Goal: Task Accomplishment & Management: Use online tool/utility

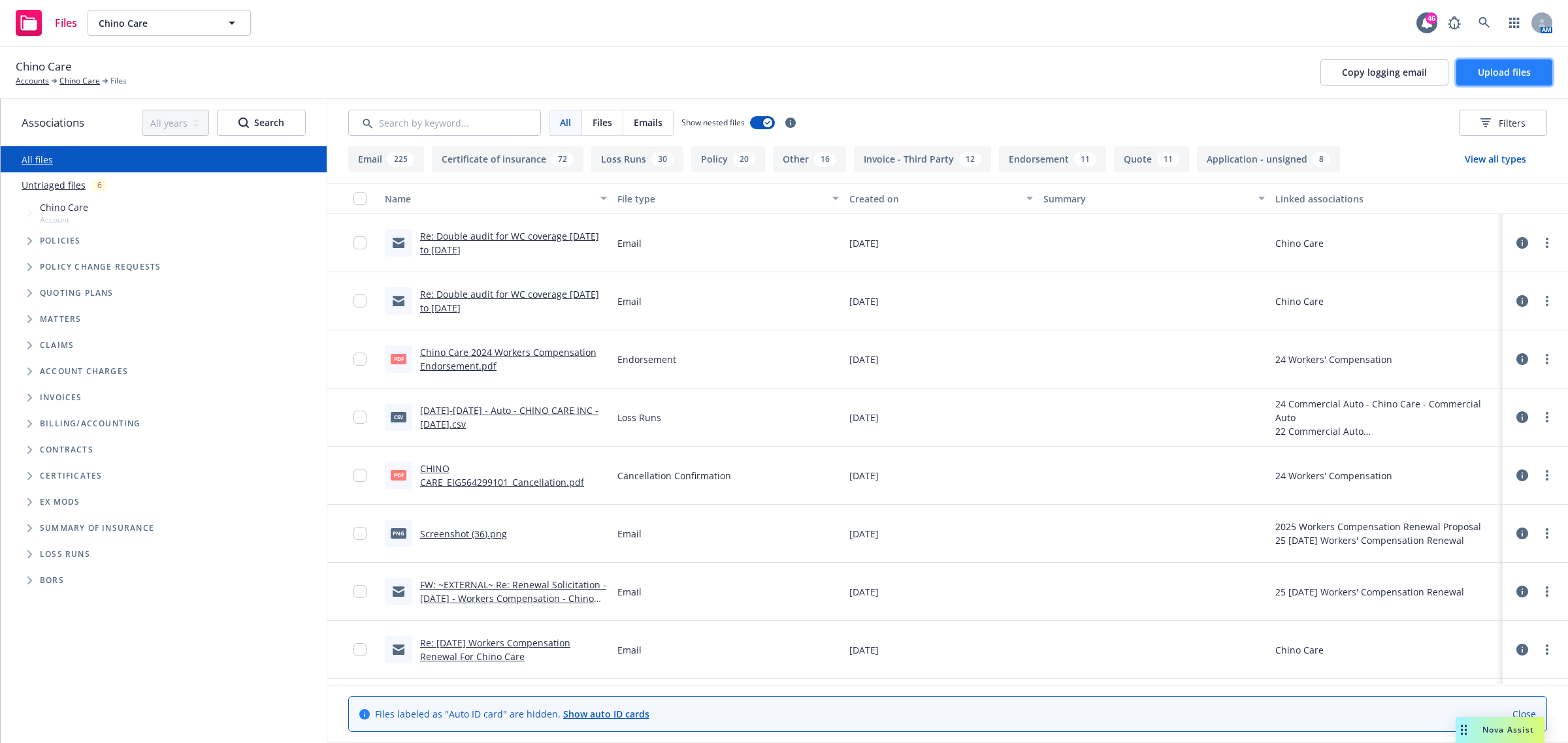
click at [1491, 85] on button "Upload files" at bounding box center [1504, 72] width 96 height 26
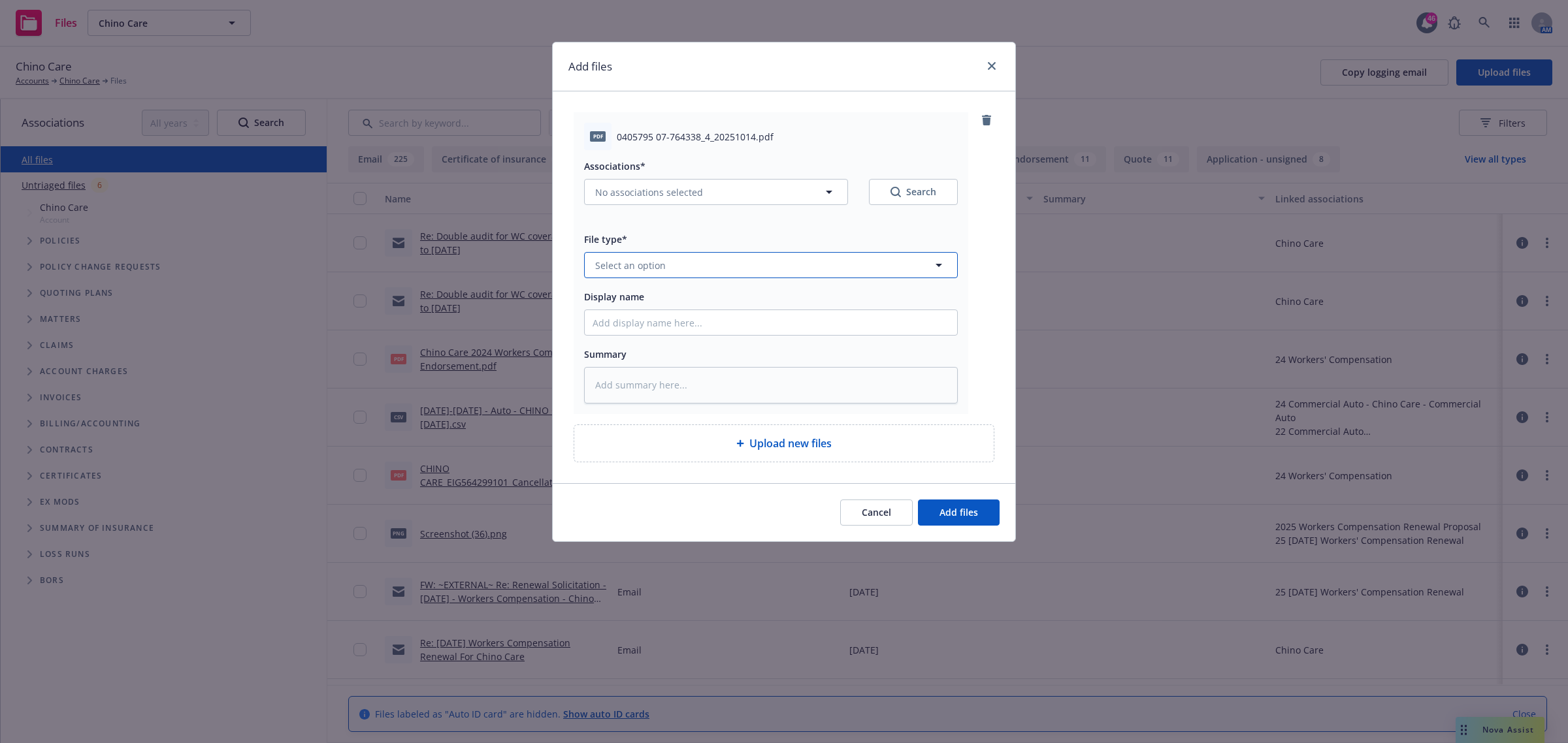
click at [693, 265] on button "Select an option" at bounding box center [771, 265] width 374 height 26
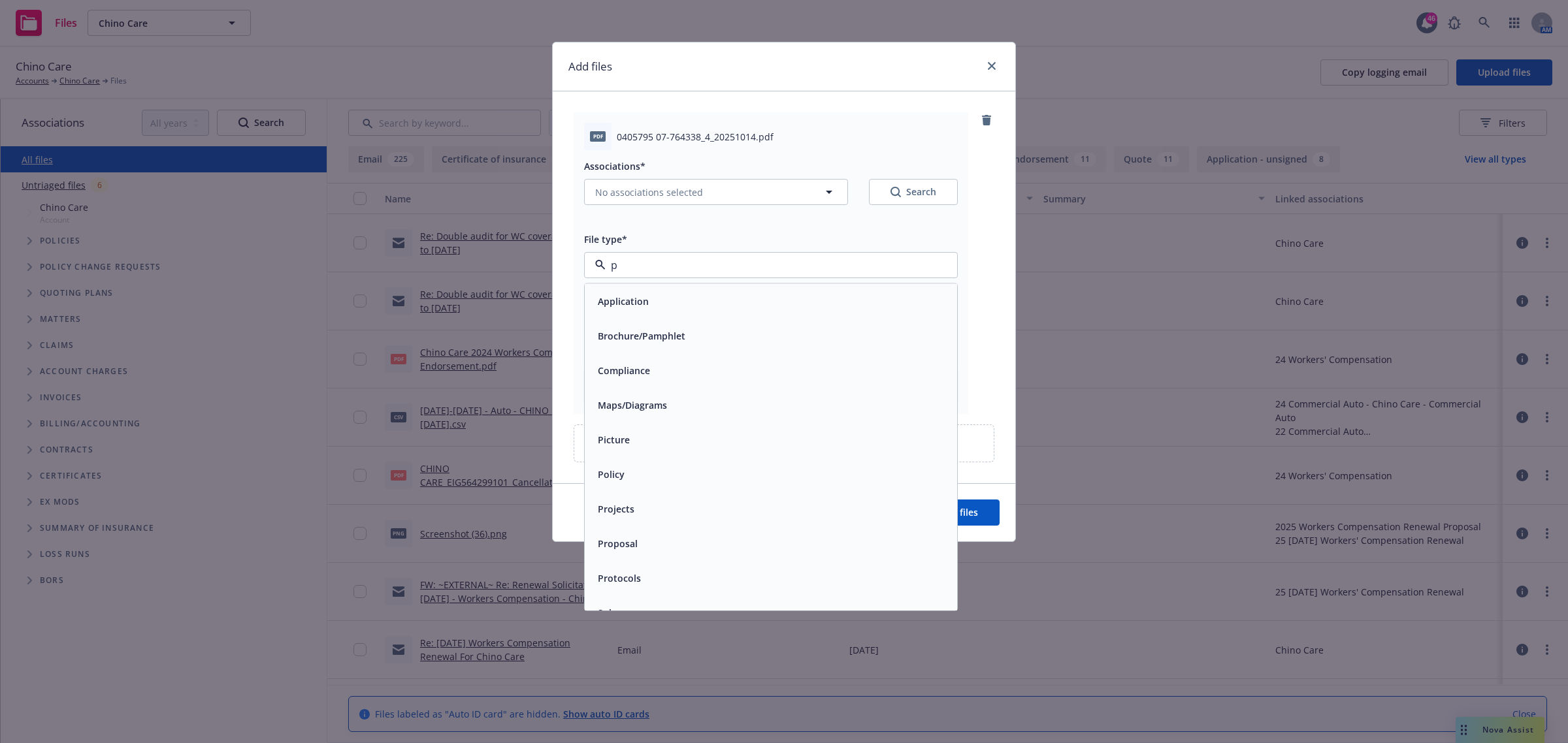
type input "po"
click at [703, 297] on div "Policy" at bounding box center [771, 301] width 357 height 19
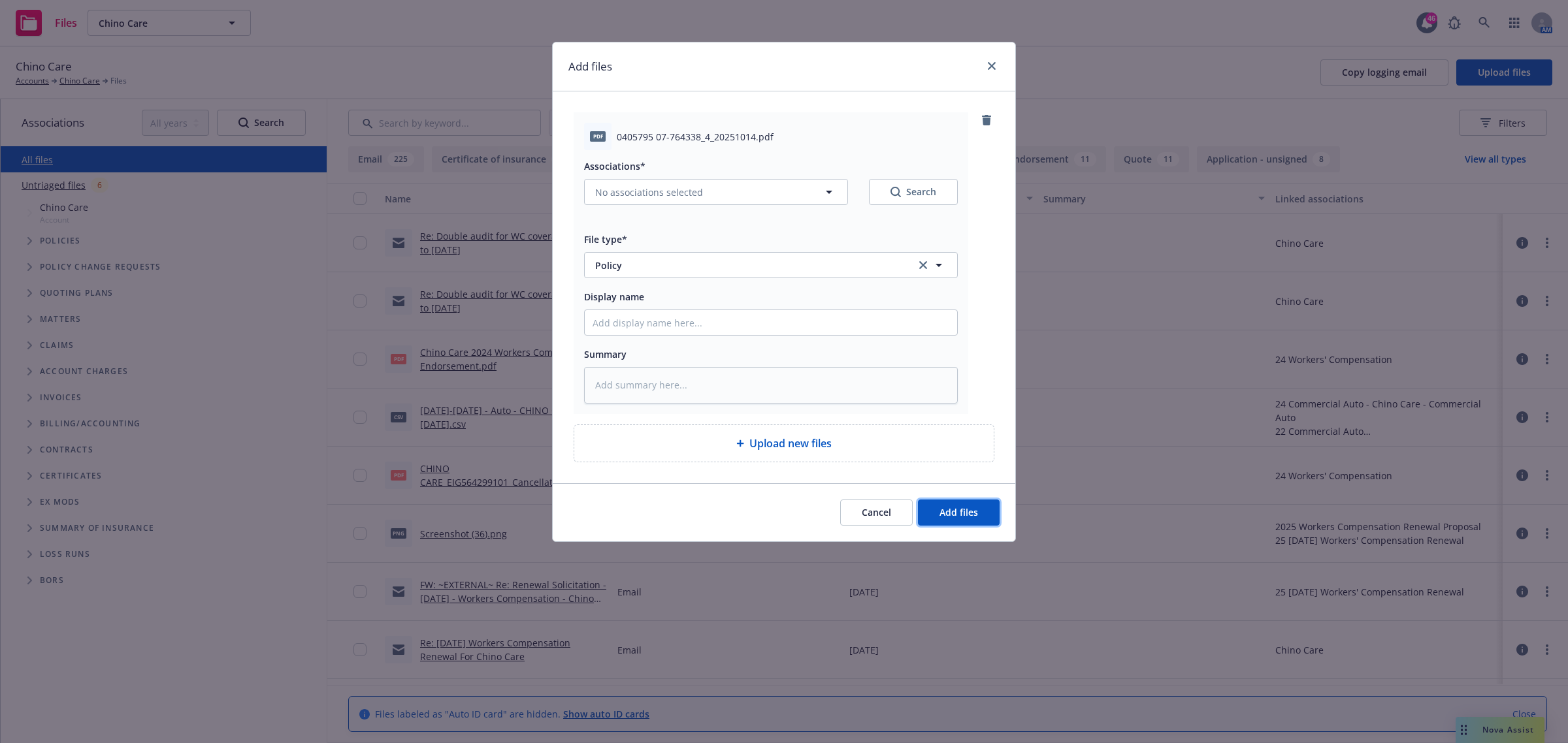
click at [959, 505] on button "Add files" at bounding box center [959, 513] width 82 height 26
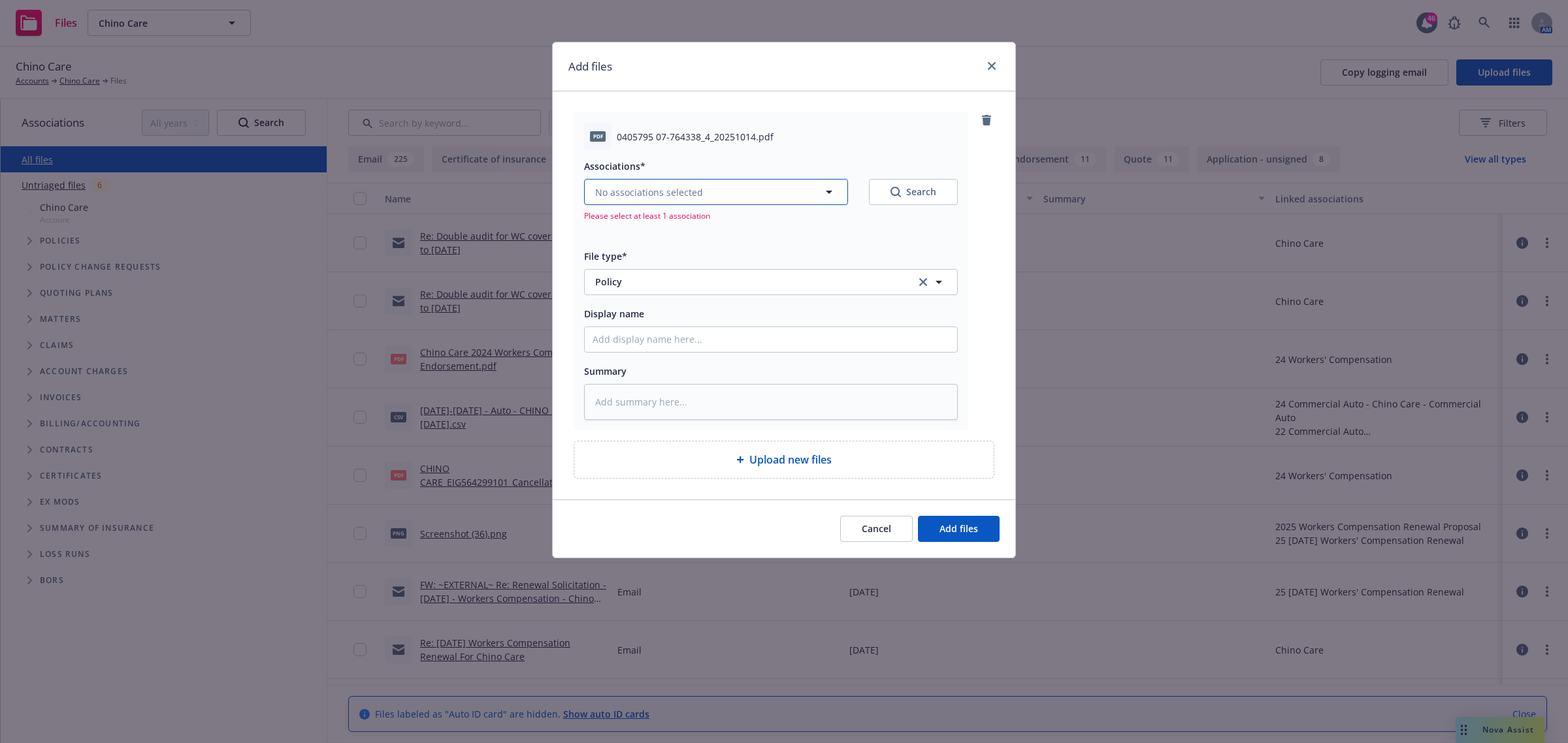
click at [655, 194] on span "No associations selected" at bounding box center [648, 192] width 108 height 14
type textarea "x"
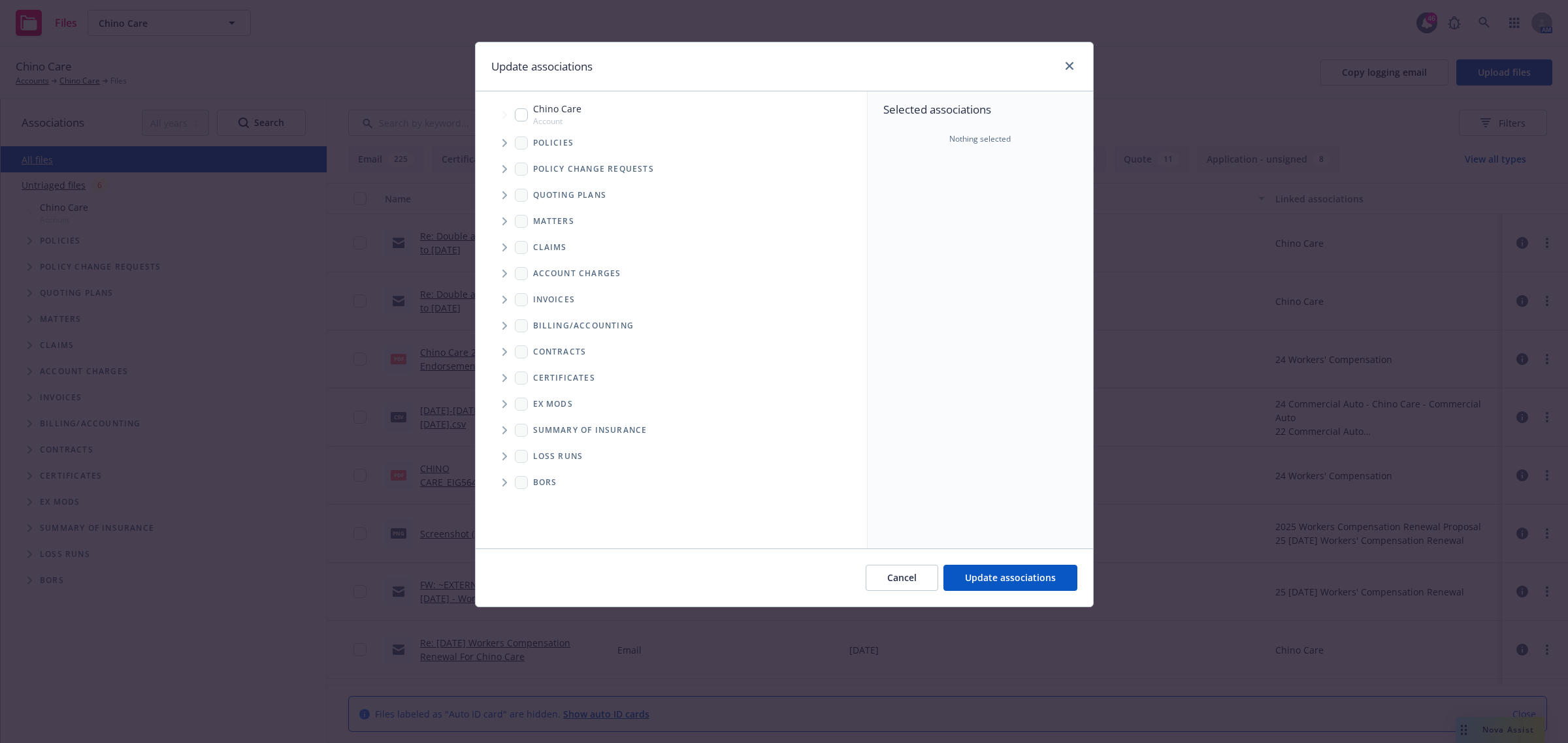
click at [511, 143] on span "Tree Example" at bounding box center [504, 143] width 21 height 21
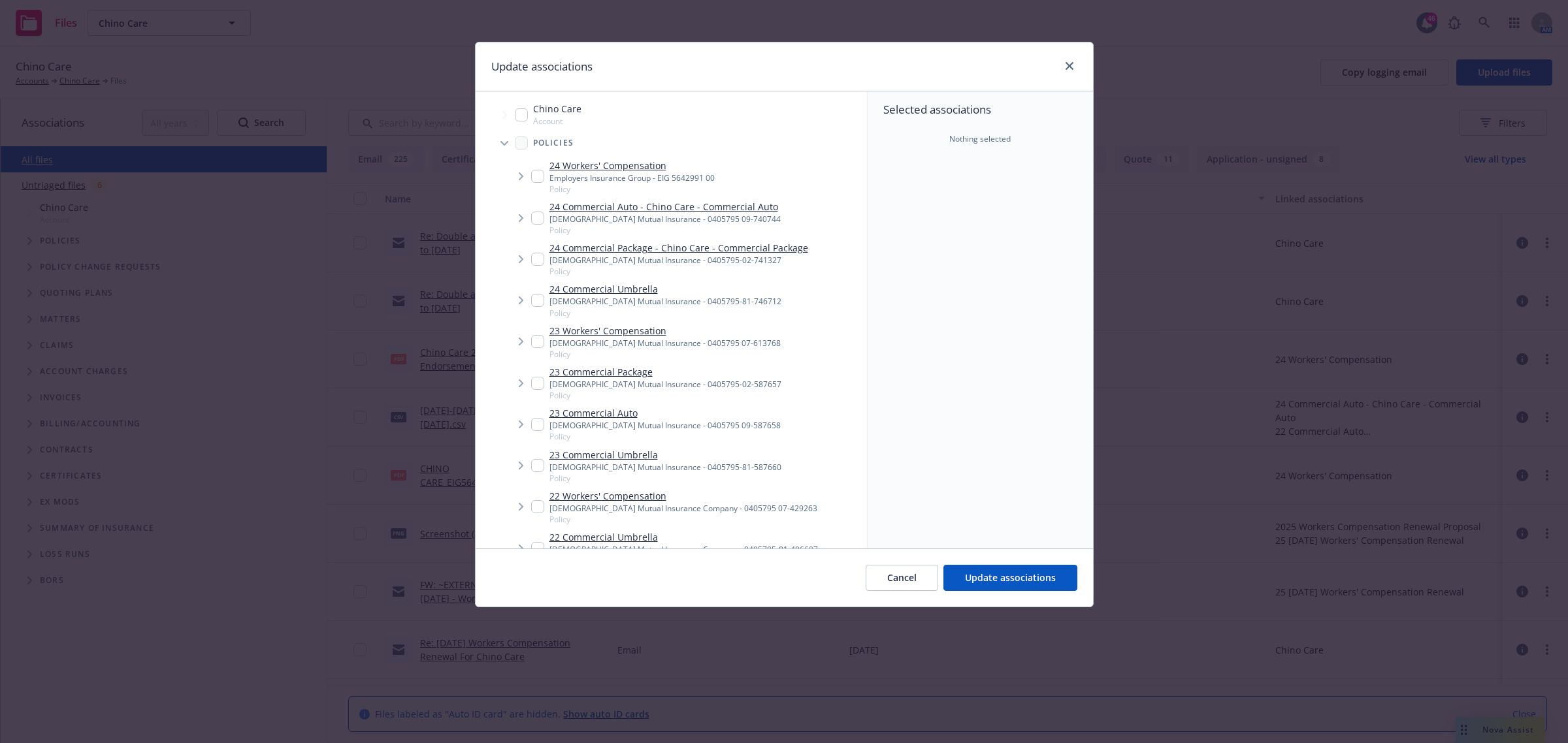
click at [510, 143] on span "Tree Example" at bounding box center [504, 143] width 21 height 21
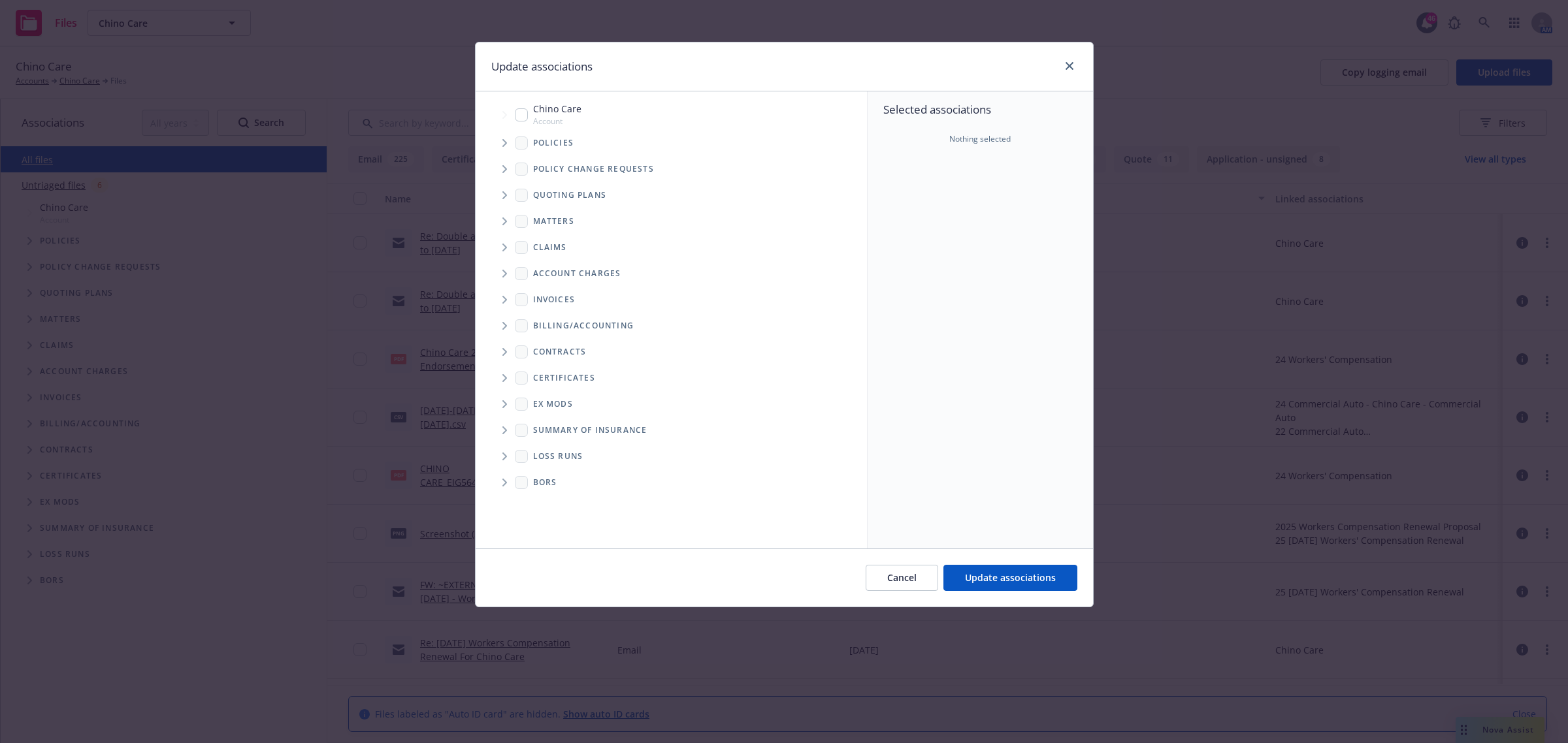
click at [524, 113] on input "Tree Example" at bounding box center [521, 115] width 13 height 13
checkbox input "true"
click at [1032, 574] on span "Update associations" at bounding box center [1010, 577] width 91 height 12
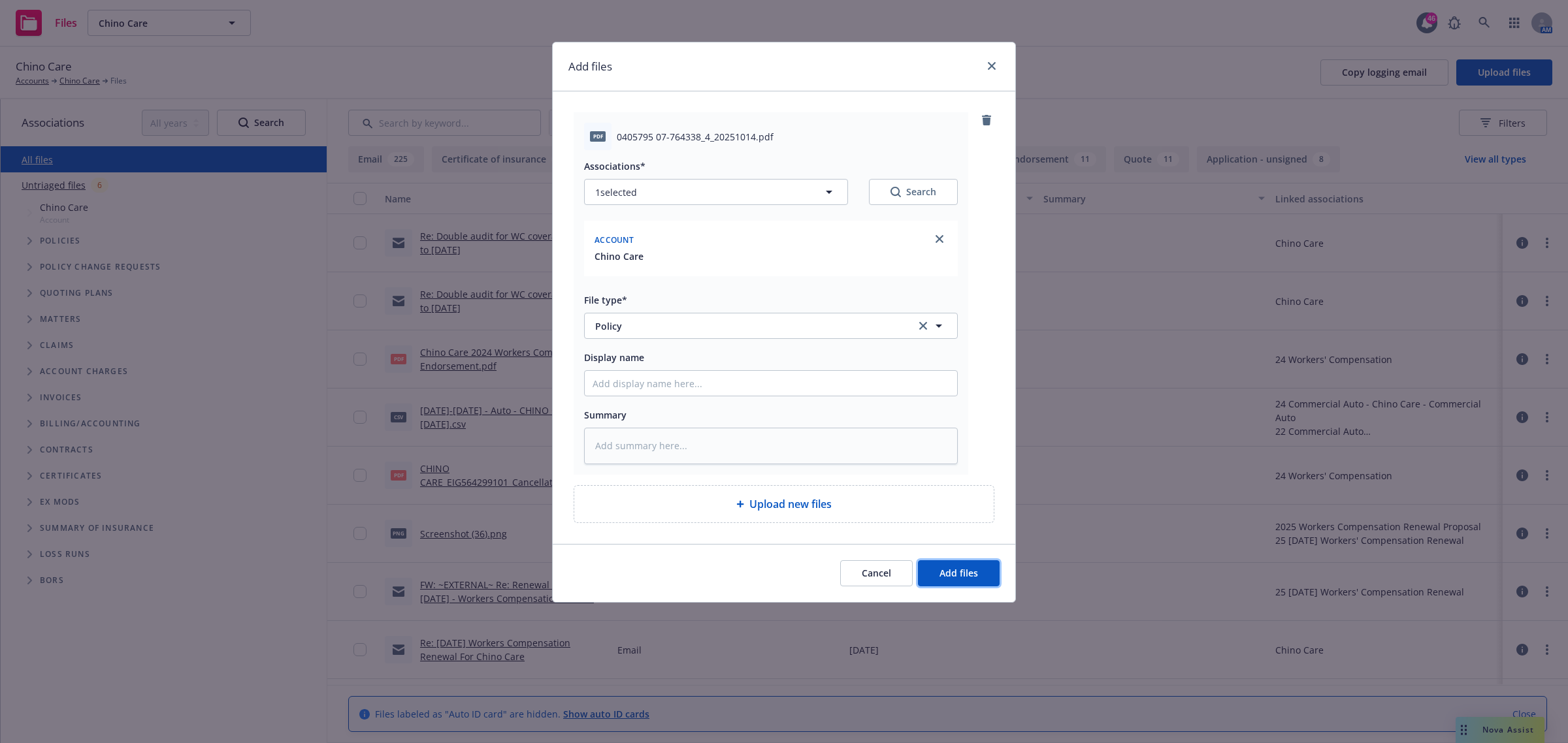
click at [970, 576] on span "Add files" at bounding box center [959, 573] width 39 height 12
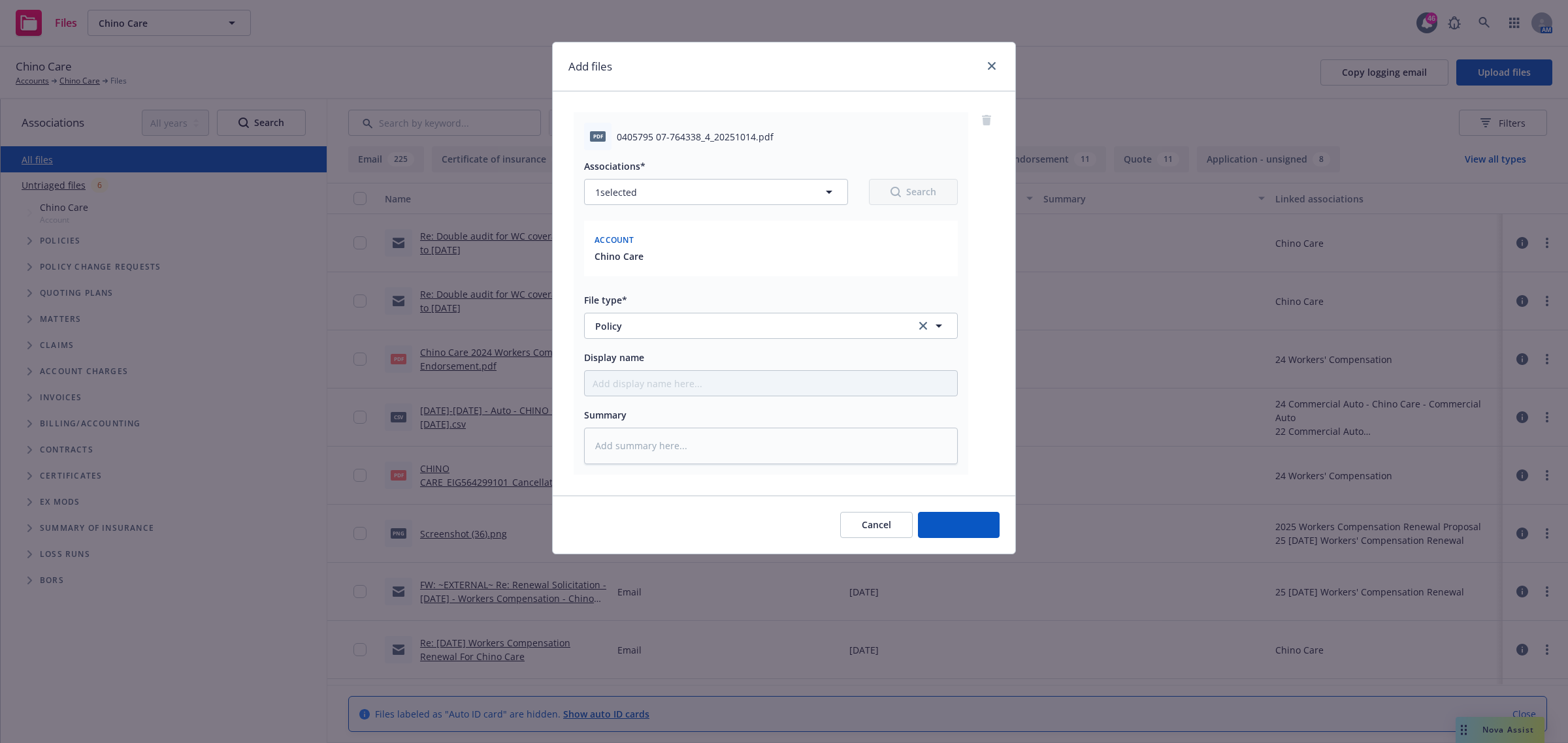
type textarea "x"
